Goal: Contribute content: Add original content to the website for others to see

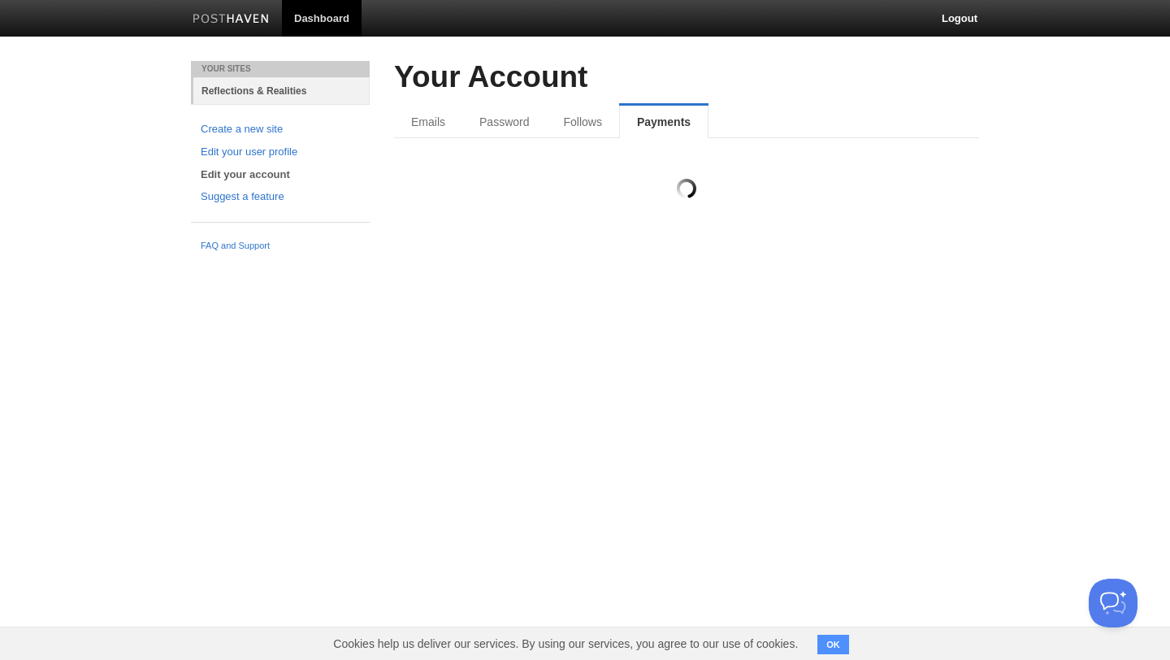
click at [231, 84] on link "Reflections & Realities" at bounding box center [281, 90] width 176 height 27
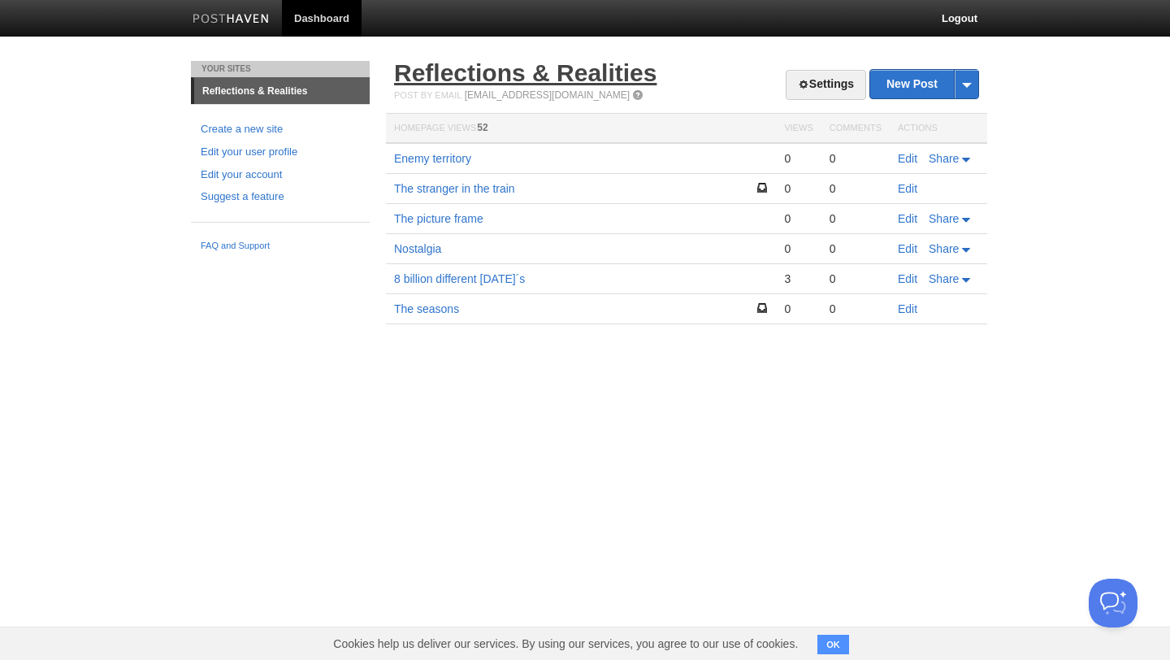
click at [483, 69] on link "Reflections & Realities" at bounding box center [525, 72] width 262 height 27
click at [479, 188] on link "The stranger in the train" at bounding box center [454, 188] width 121 height 13
click at [761, 193] on div at bounding box center [762, 188] width 11 height 15
click at [722, 191] on td "The stranger in the train" at bounding box center [581, 189] width 390 height 30
click at [494, 184] on link "The stranger in the train" at bounding box center [454, 188] width 121 height 13
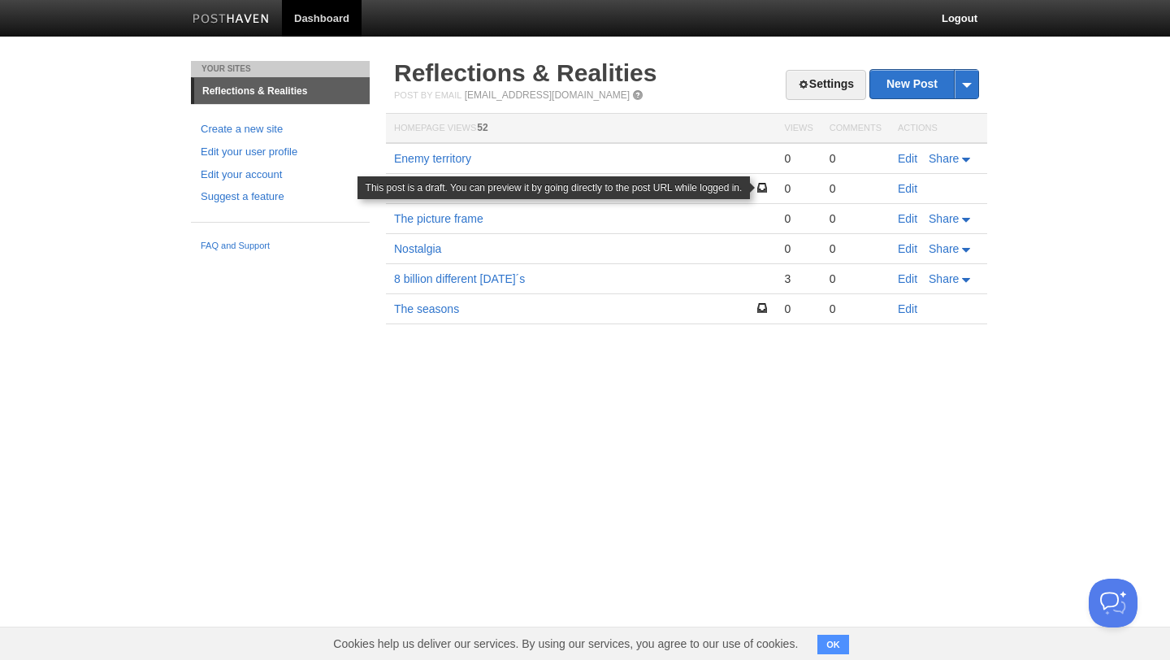
click at [759, 182] on span at bounding box center [762, 187] width 11 height 11
click at [767, 188] on span at bounding box center [762, 187] width 11 height 11
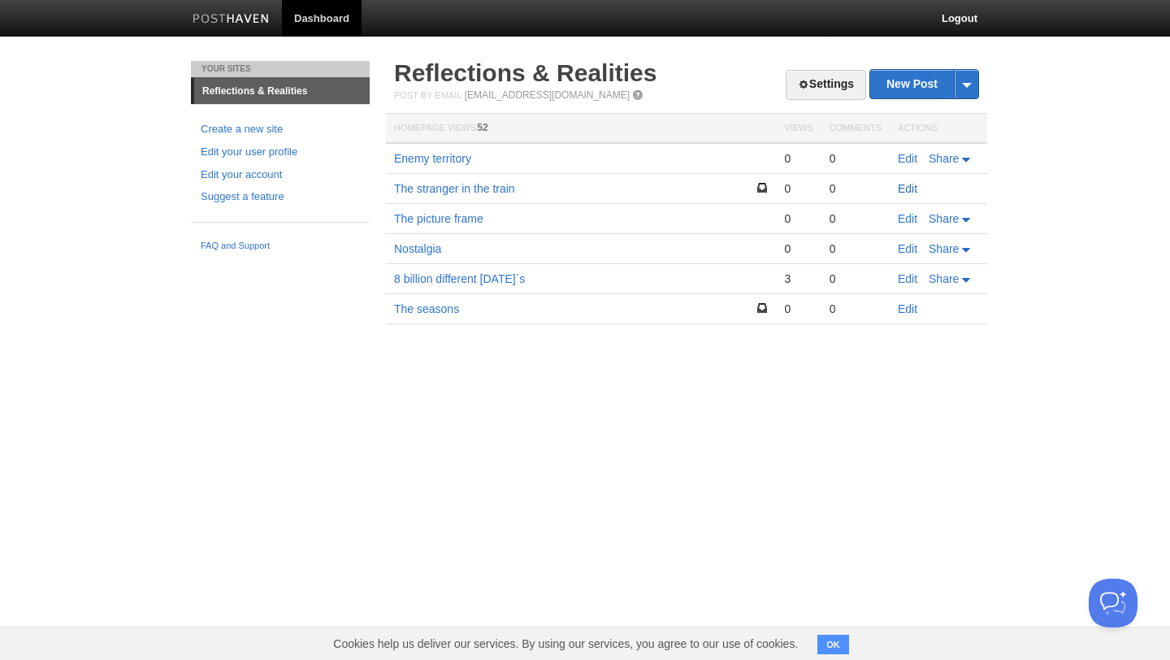
click at [909, 189] on link "Edit" at bounding box center [908, 188] width 20 height 13
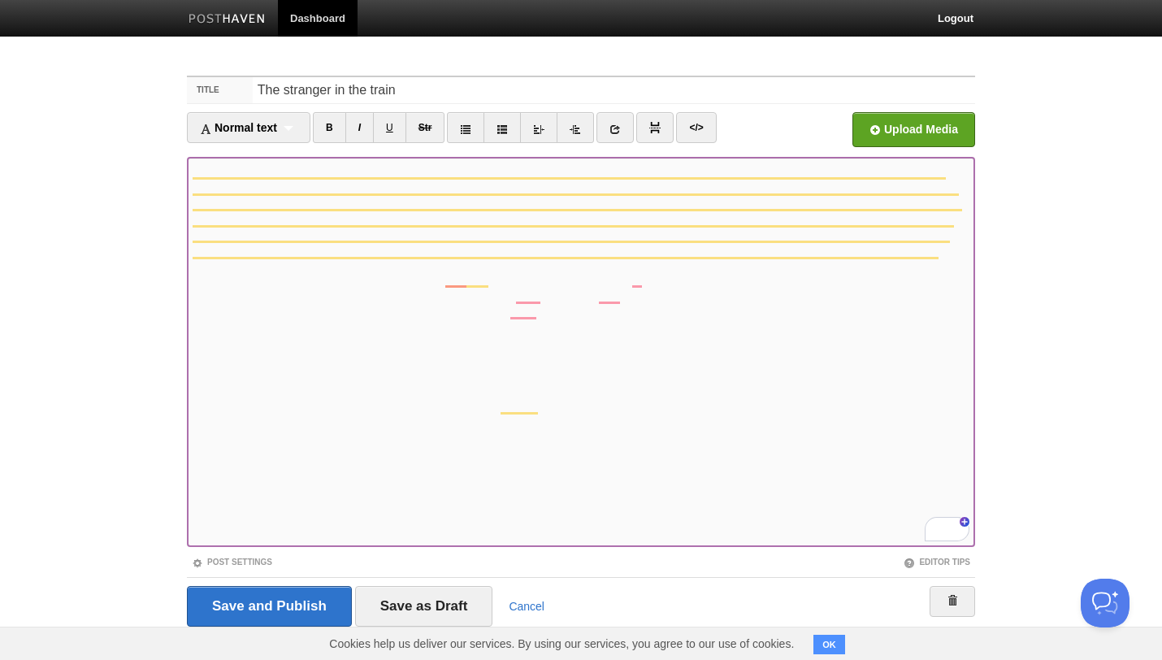
scroll to position [22, 0]
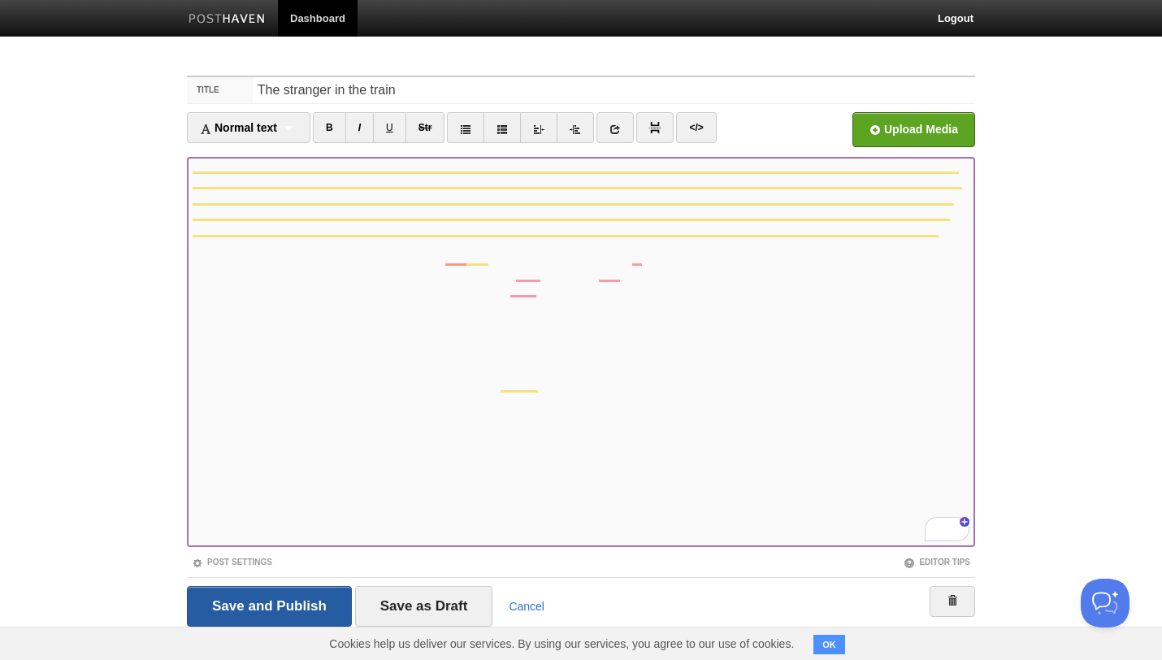
click at [278, 601] on input "Save and Publish" at bounding box center [269, 606] width 165 height 41
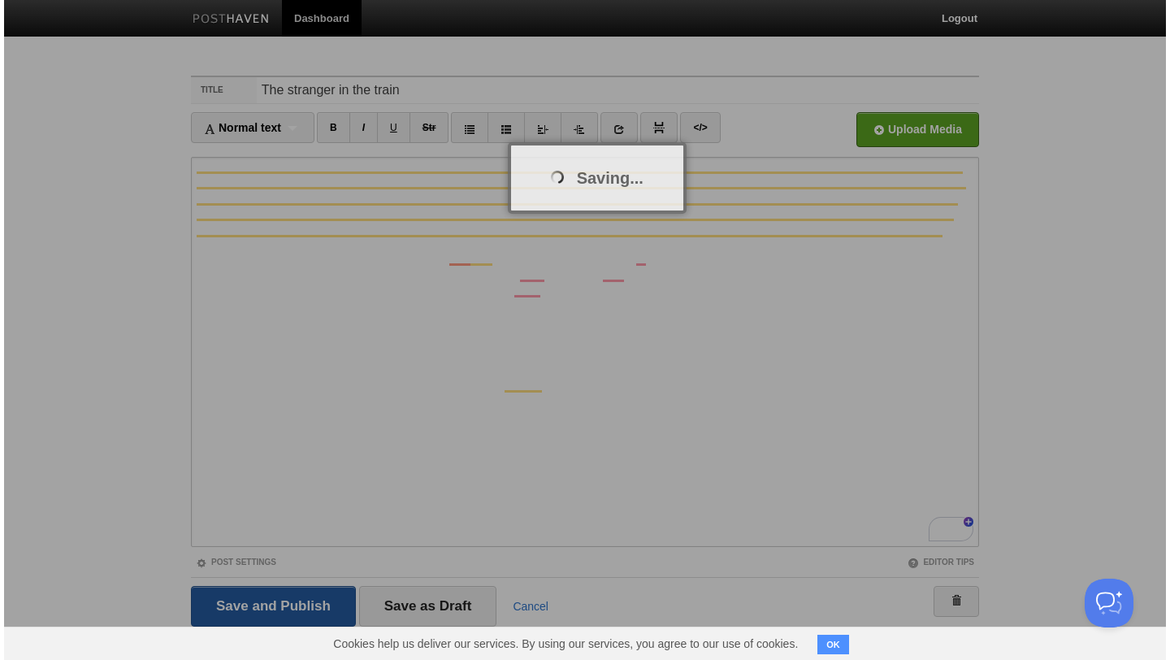
scroll to position [0, 0]
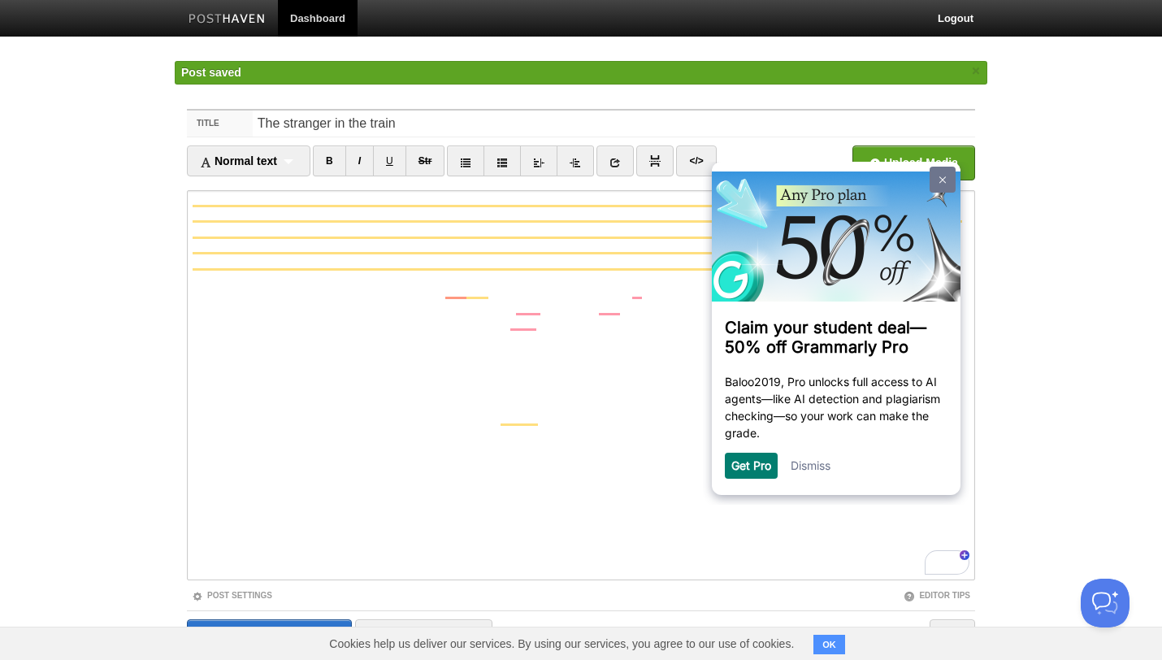
click at [939, 180] on img at bounding box center [942, 179] width 7 height 7
